Goal: Information Seeking & Learning: Stay updated

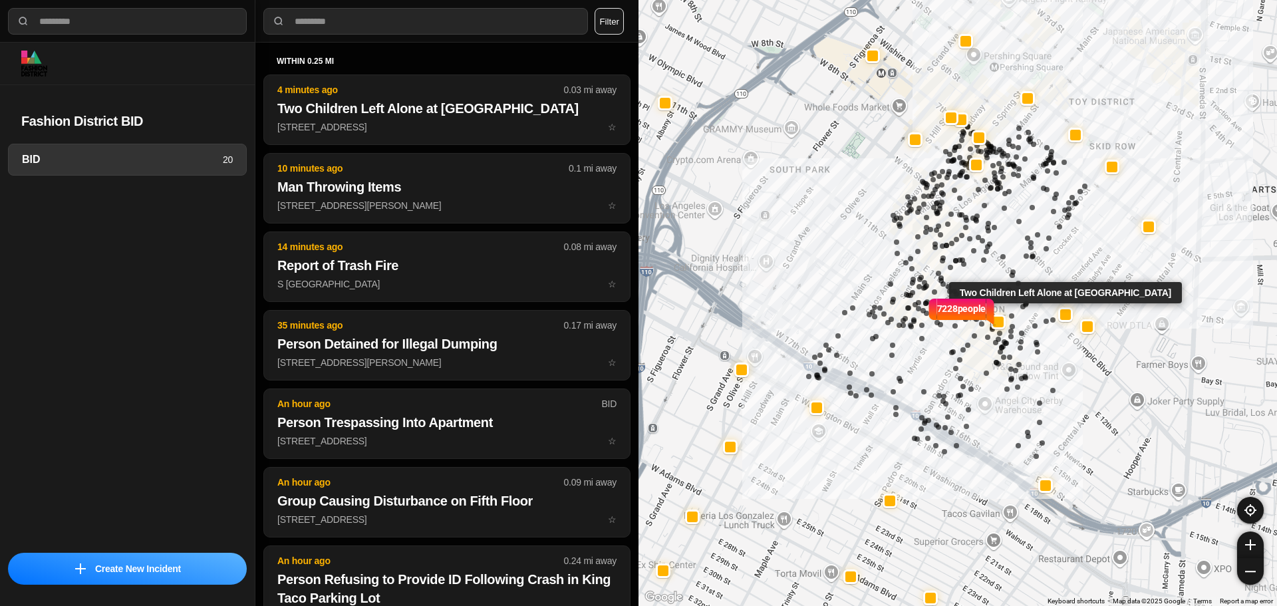
select select "*"
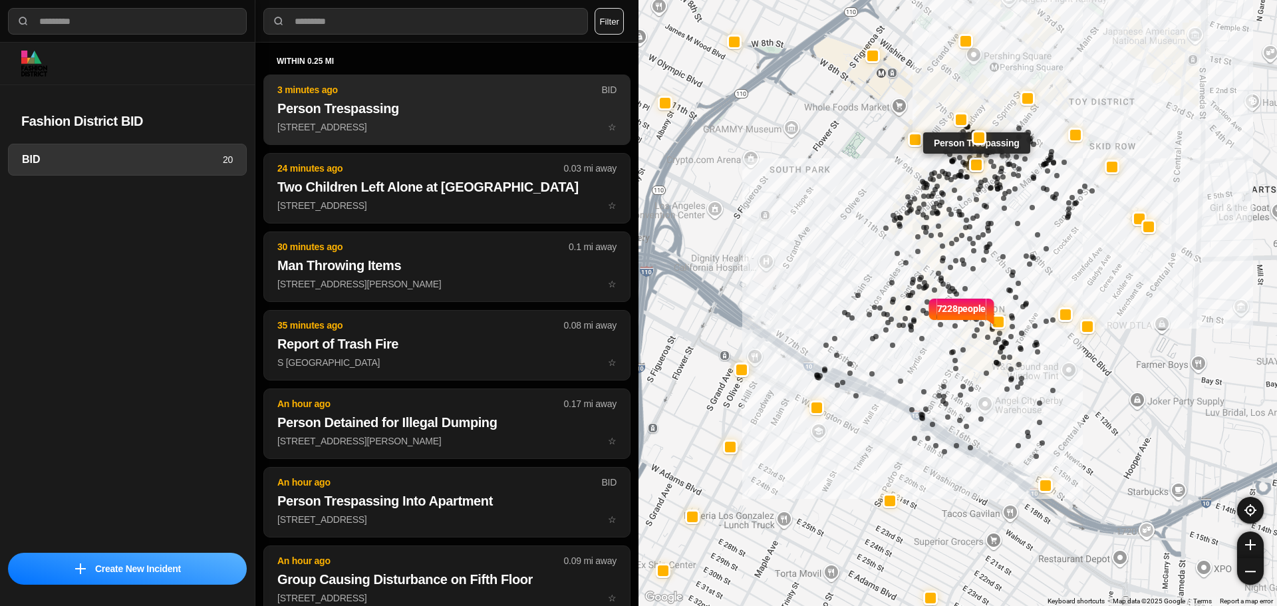
click at [423, 133] on p "732 S Spring St ☆" at bounding box center [446, 126] width 339 height 13
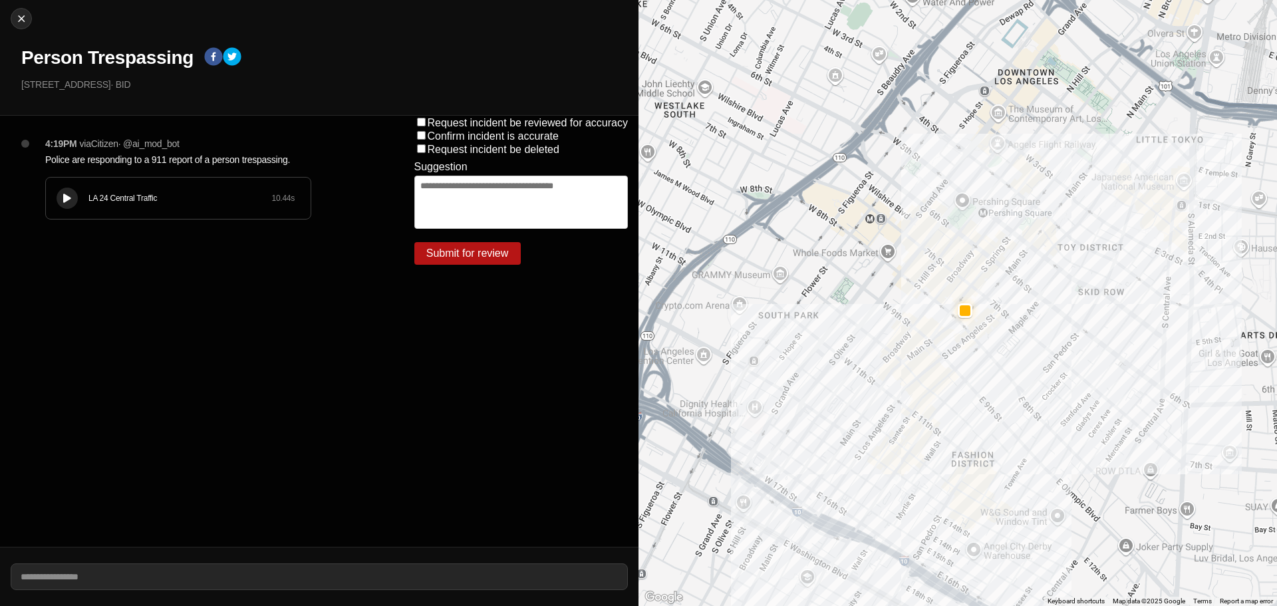
click at [57, 196] on button at bounding box center [67, 198] width 21 height 21
click at [67, 196] on icon at bounding box center [67, 198] width 8 height 9
click at [69, 200] on icon at bounding box center [67, 198] width 8 height 9
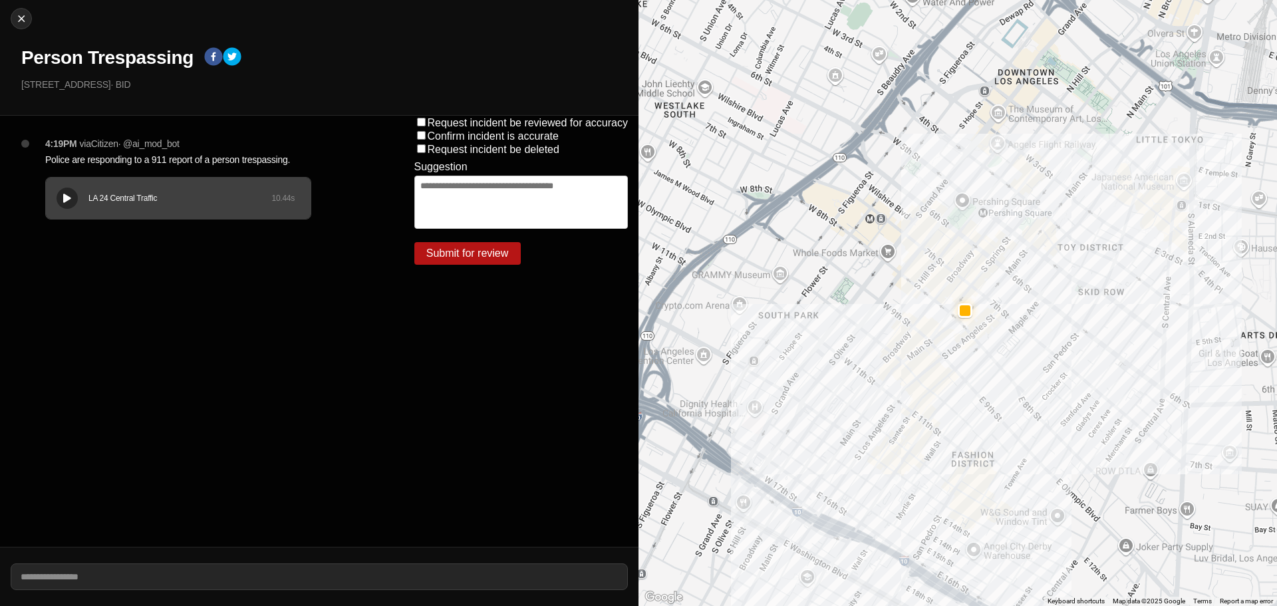
click at [112, 188] on div "LA 24 Central Traffic 10.44 s" at bounding box center [178, 198] width 265 height 41
click at [24, 1] on div "Close Person Trespassing 732 S Spring St · BID" at bounding box center [319, 58] width 638 height 116
click at [22, 11] on button "Close" at bounding box center [21, 18] width 21 height 21
select select "*"
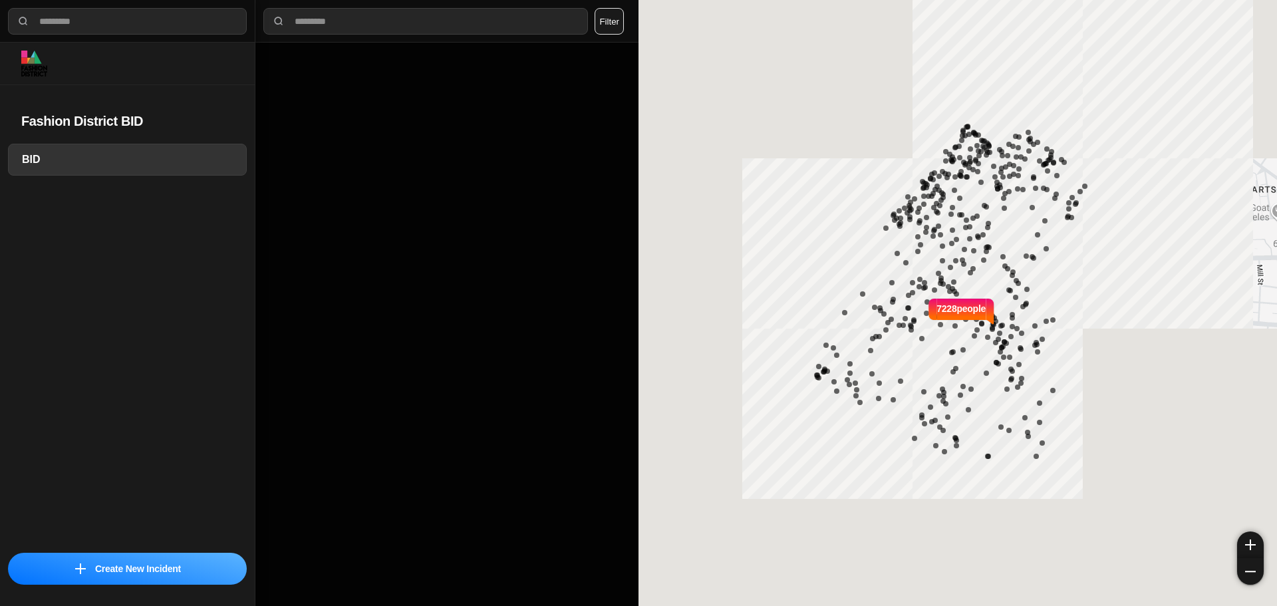
select select "*"
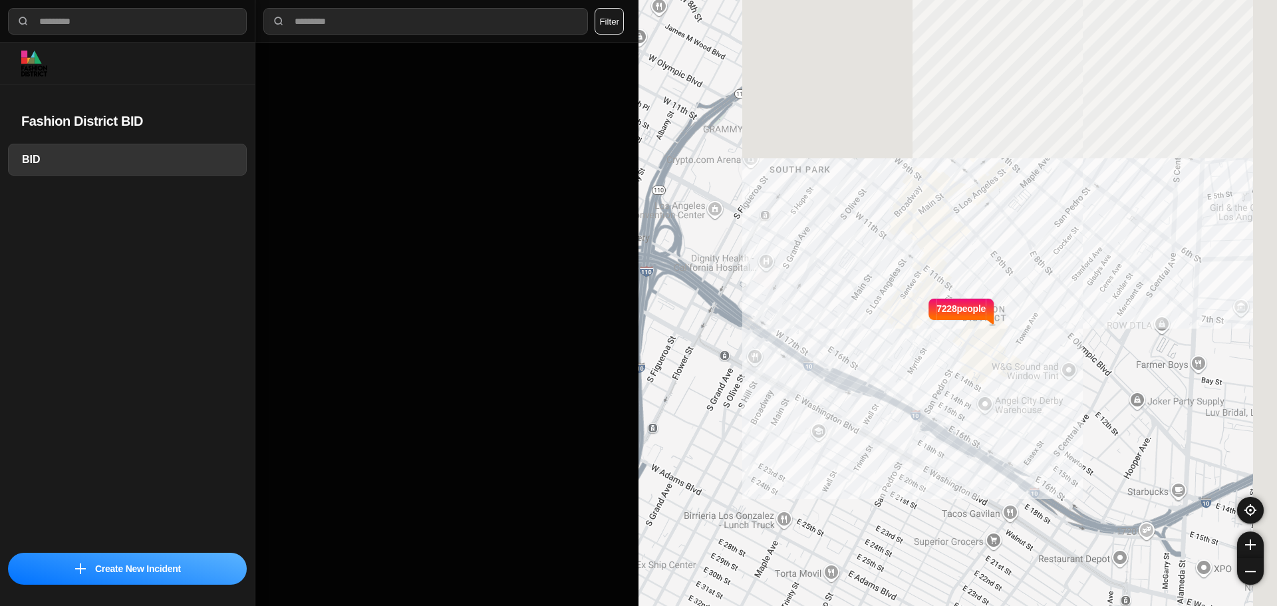
select select "*"
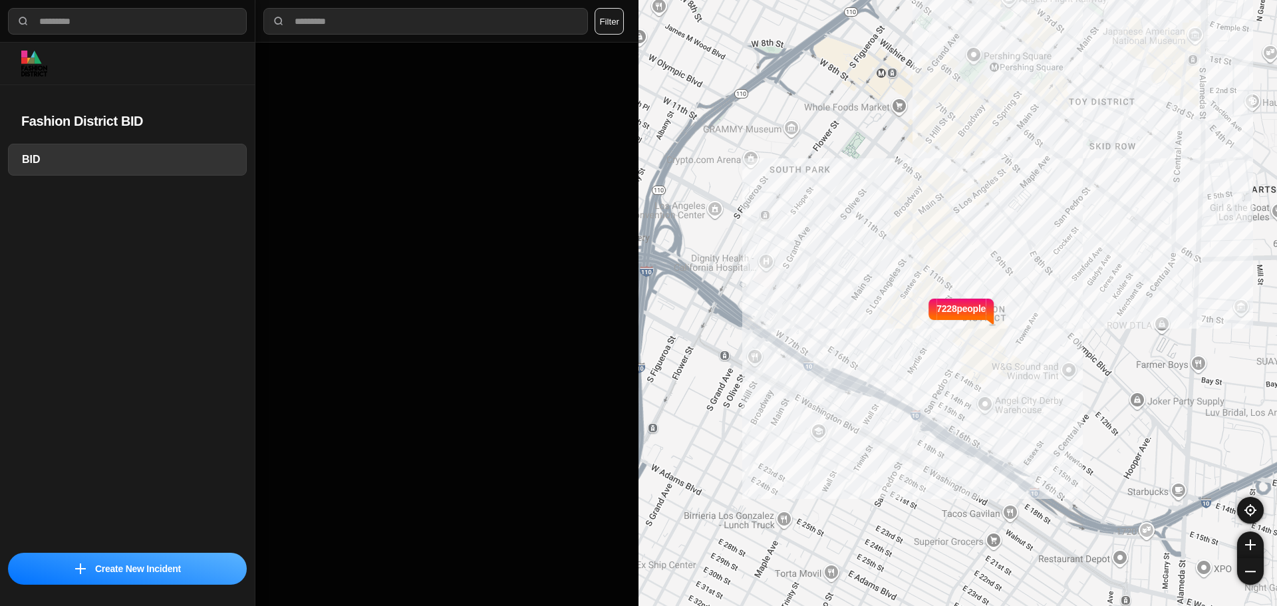
select select "*"
